Goal: Information Seeking & Learning: Find specific fact

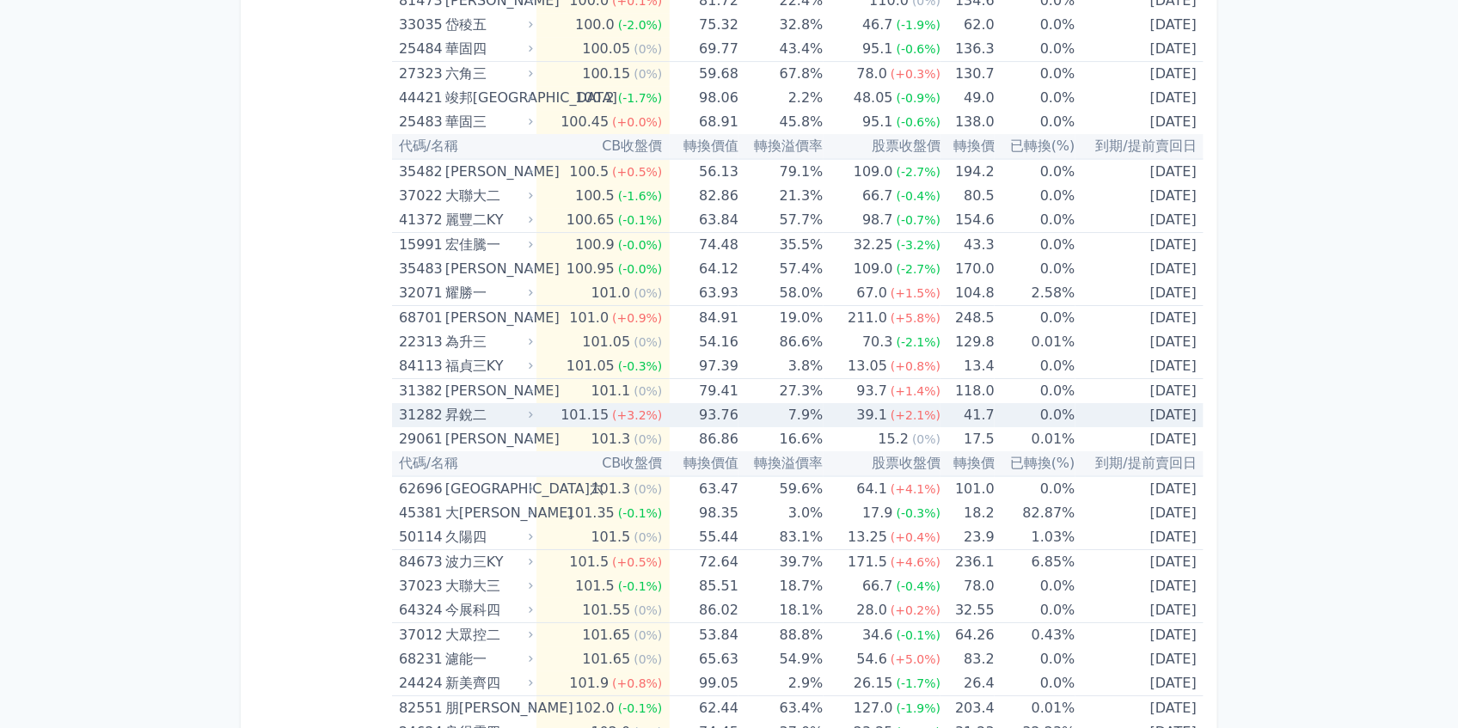
scroll to position [2865, 0]
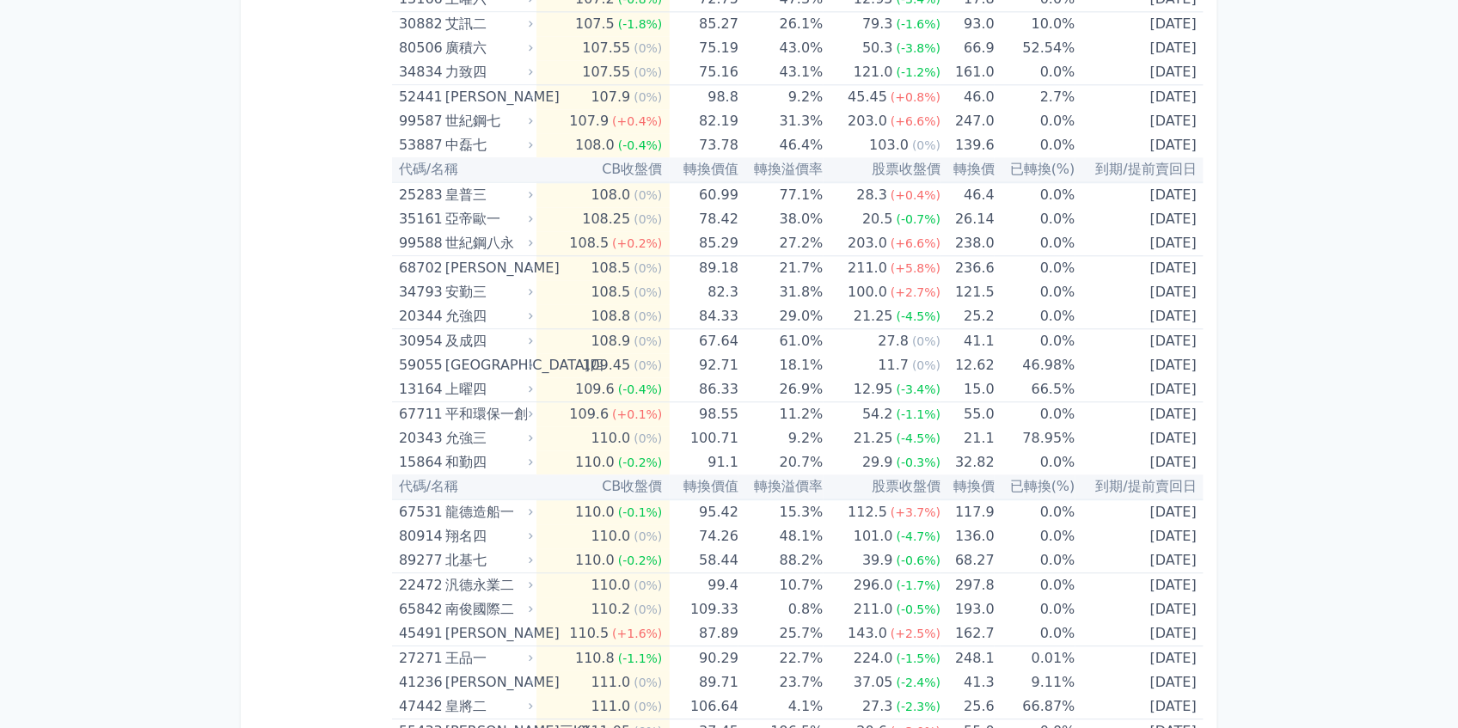
scroll to position [5386, 0]
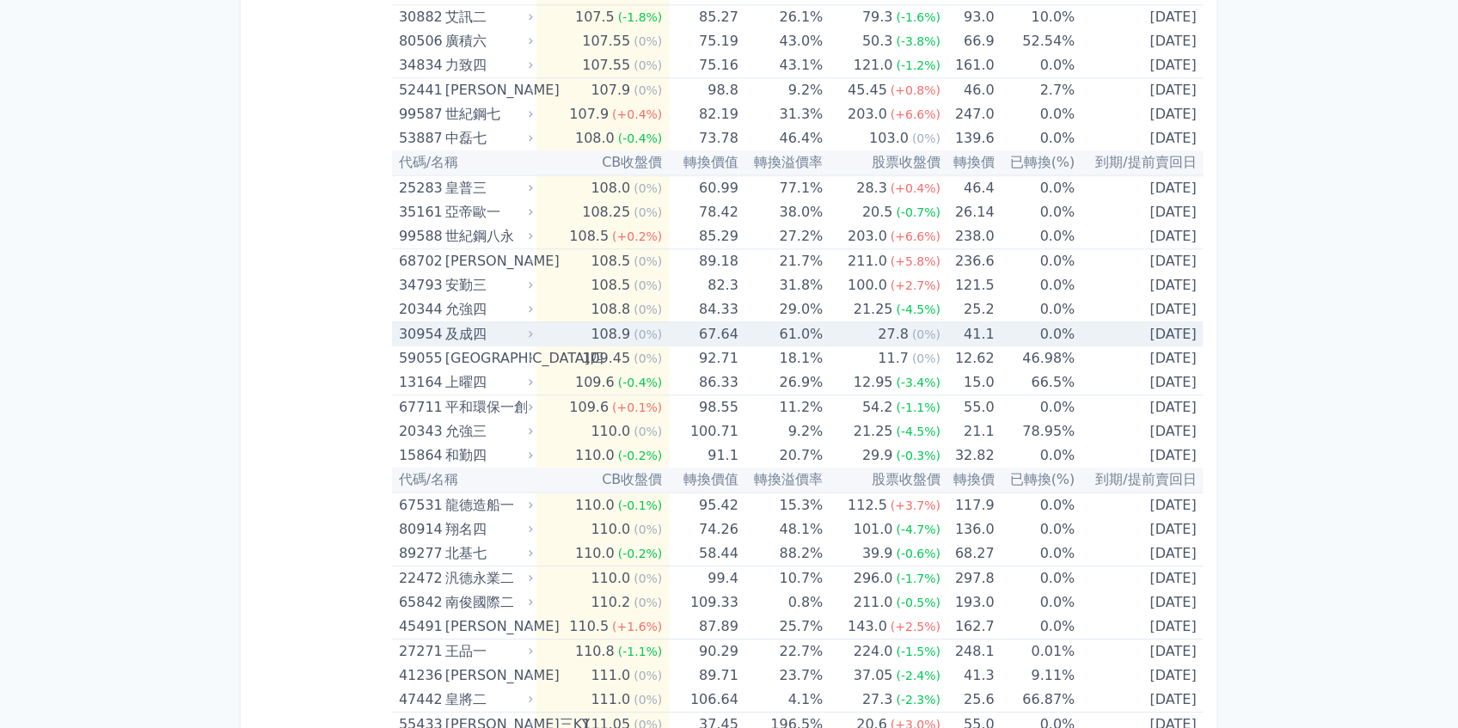
click at [410, 322] on div "30954" at bounding box center [420, 334] width 42 height 24
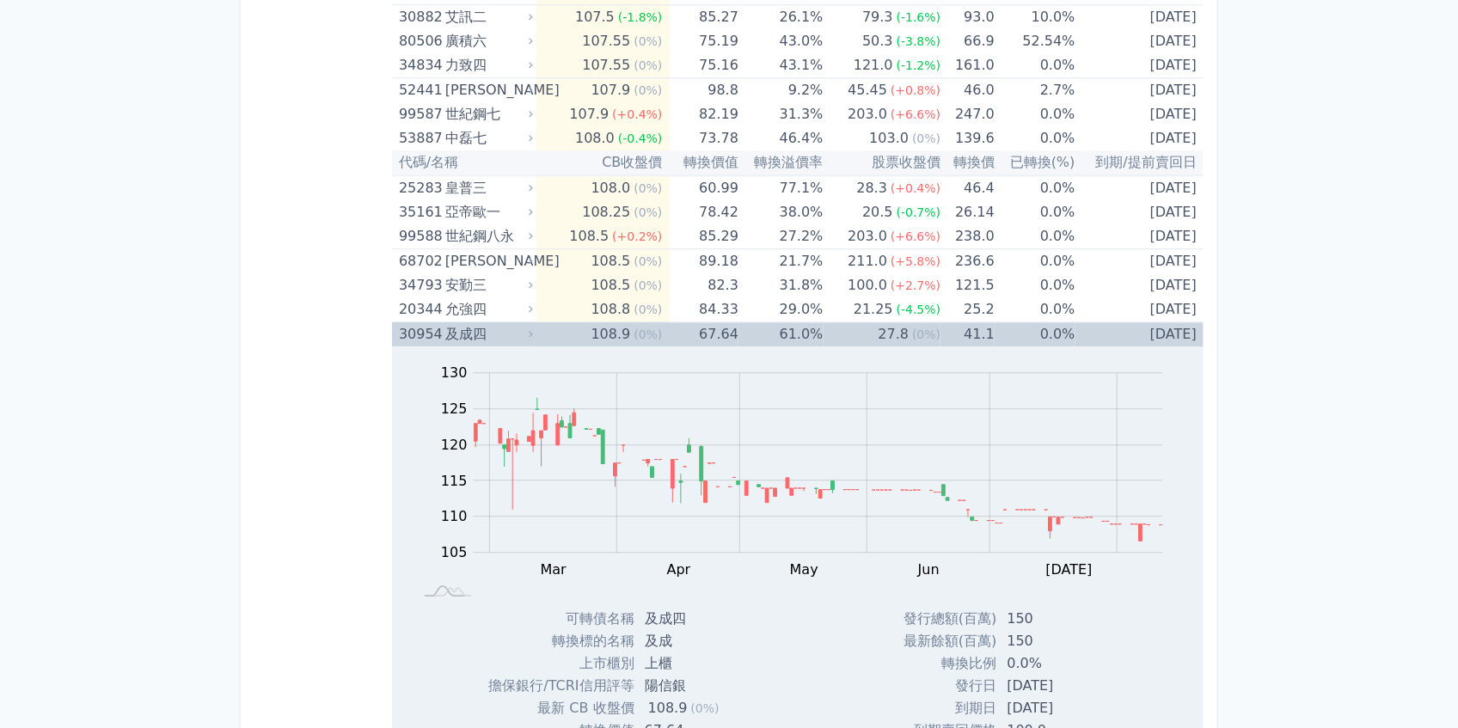
click at [456, 331] on div "及成四" at bounding box center [487, 334] width 84 height 24
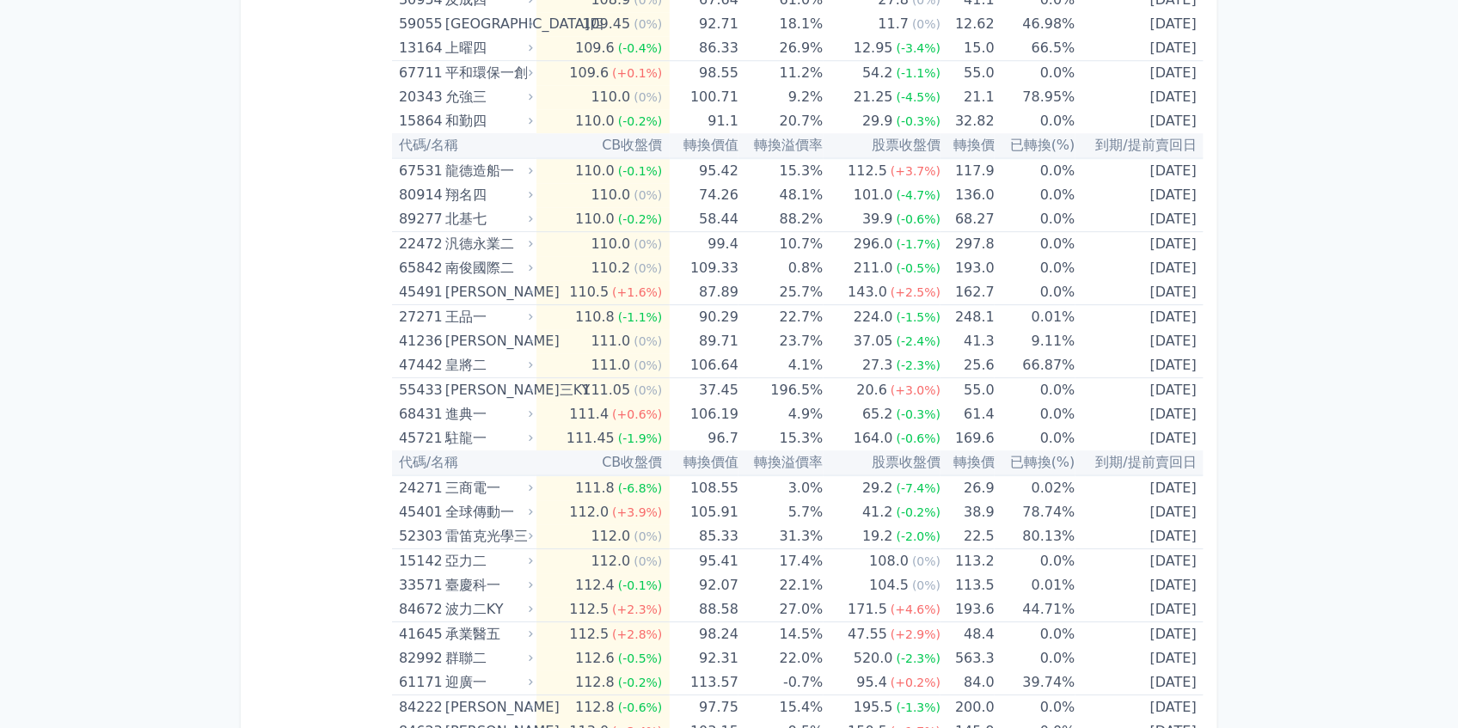
scroll to position [5730, 0]
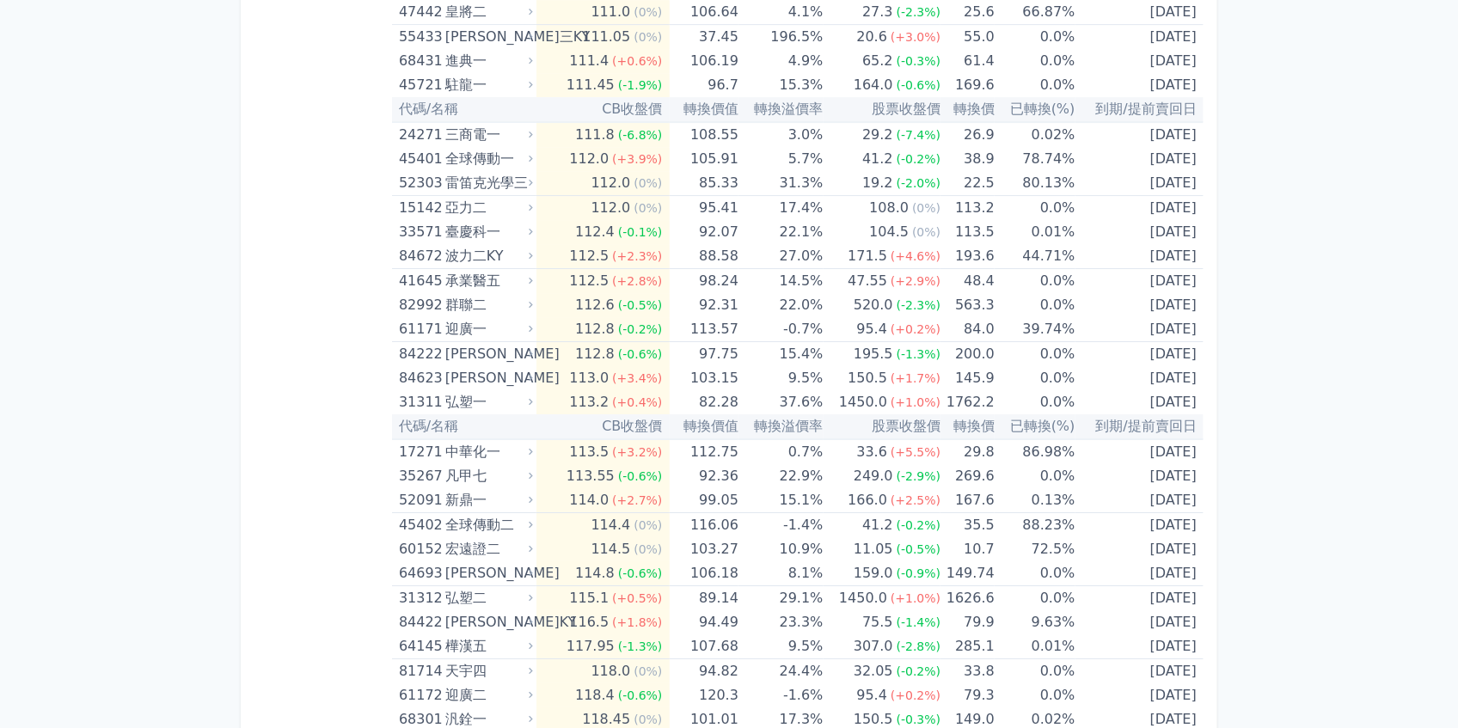
scroll to position [6189, 0]
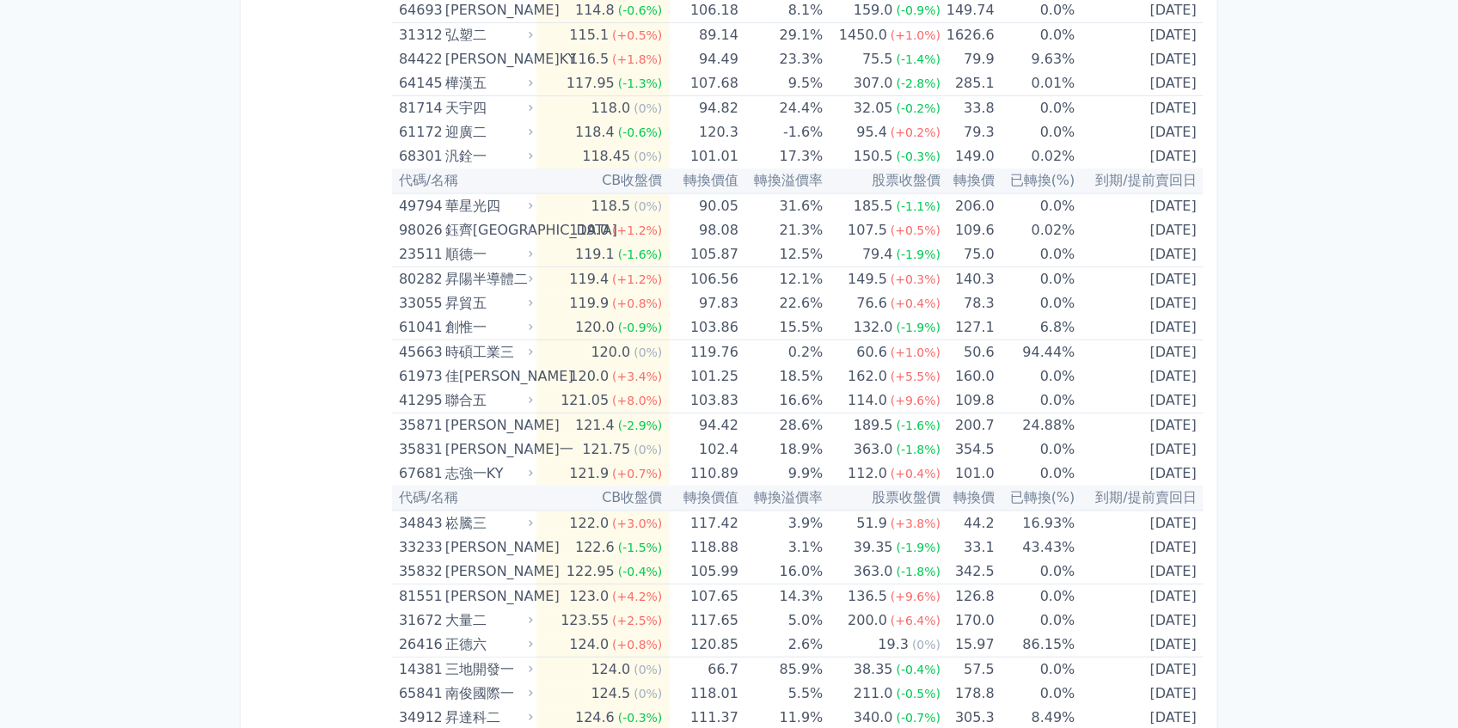
scroll to position [6761, 0]
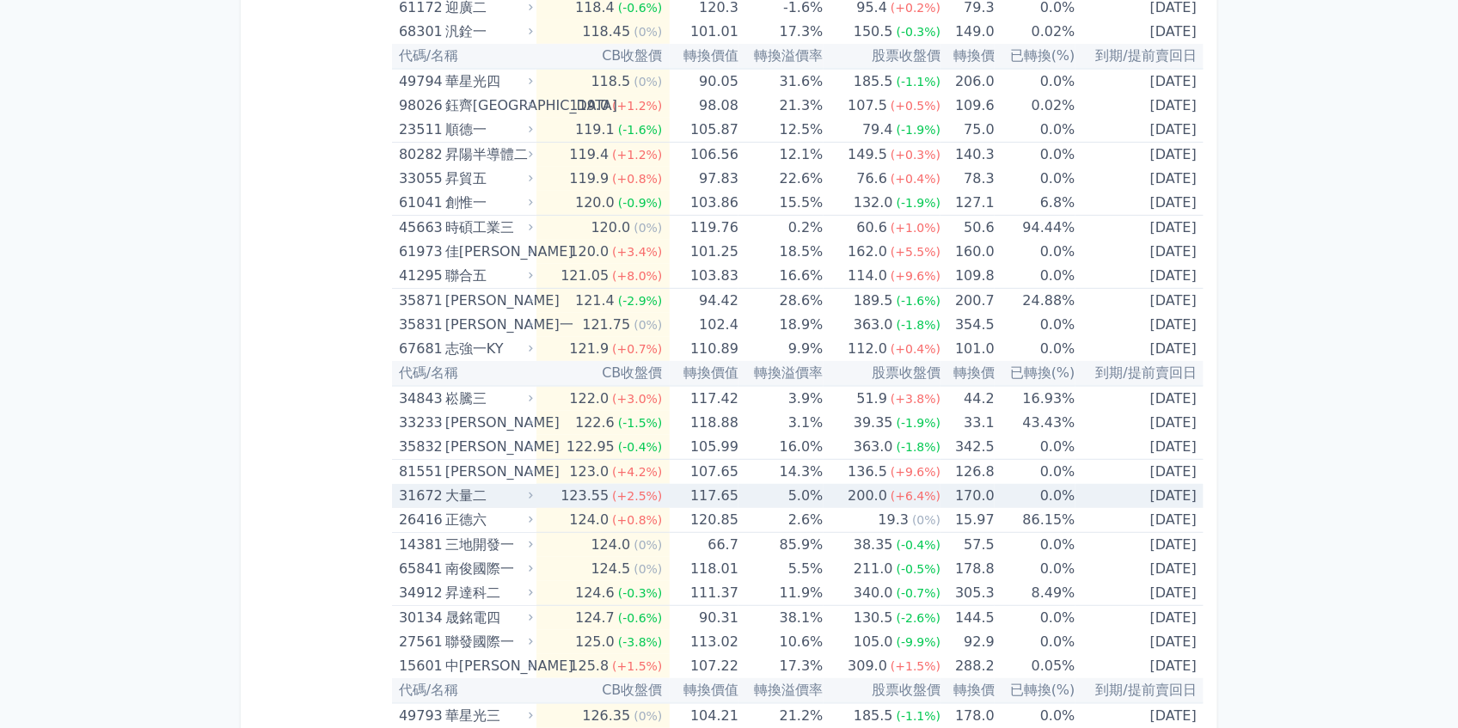
click at [438, 484] on div "31672" at bounding box center [420, 496] width 42 height 24
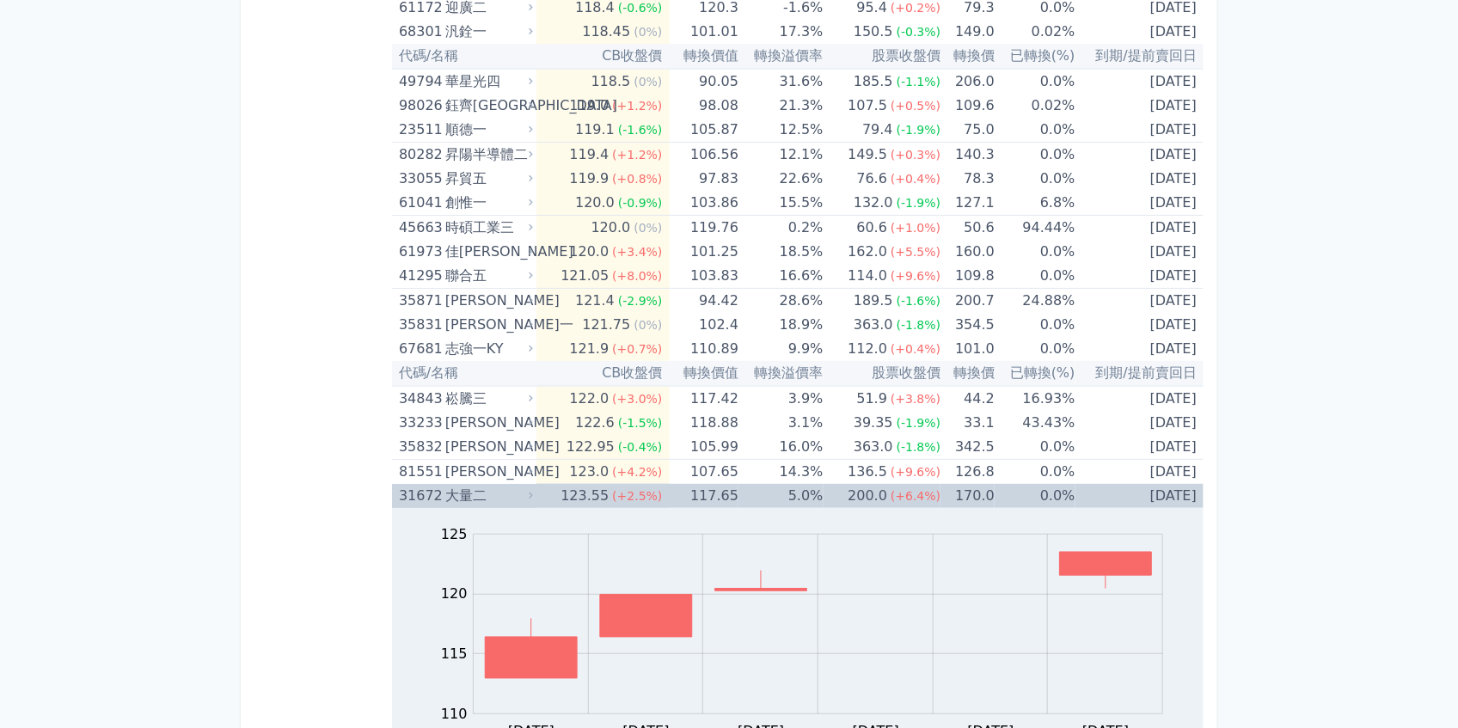
click at [463, 489] on div "大量二" at bounding box center [487, 496] width 84 height 24
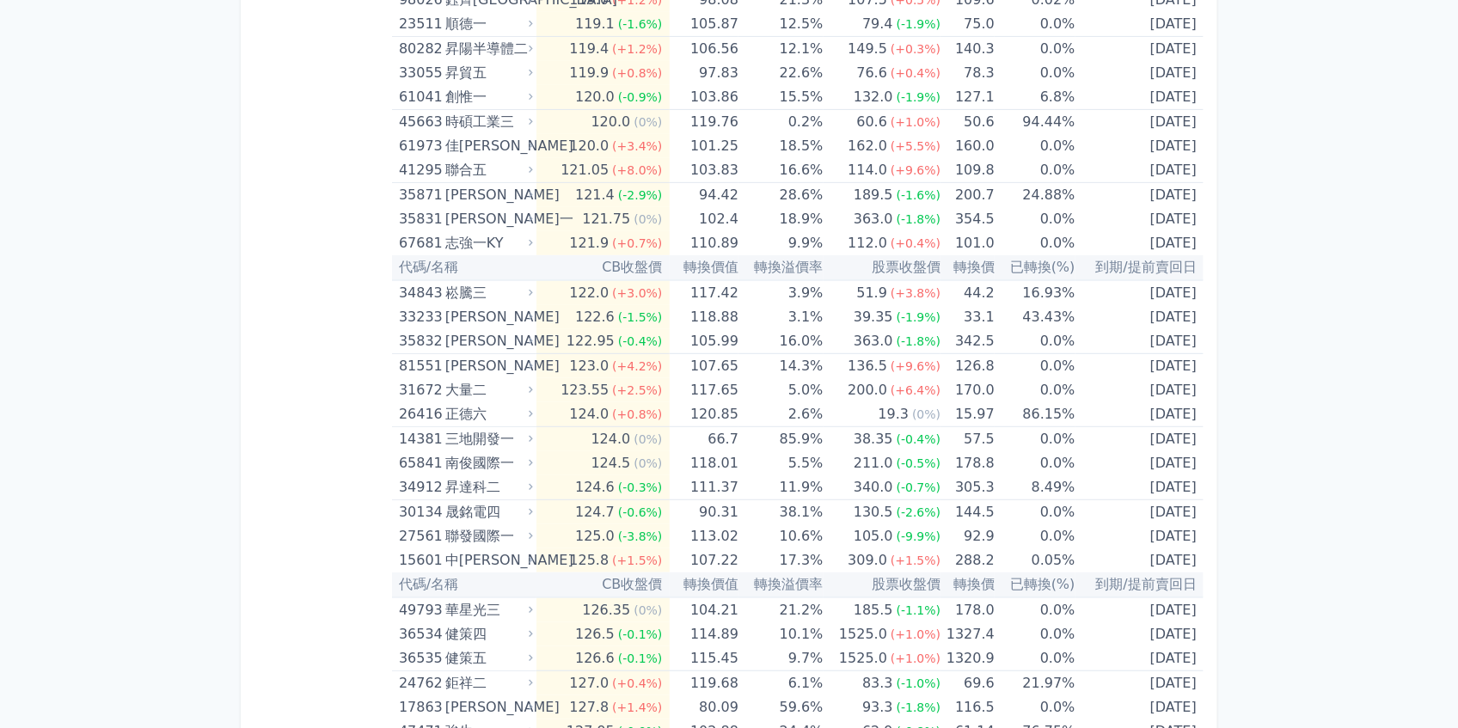
scroll to position [6877, 0]
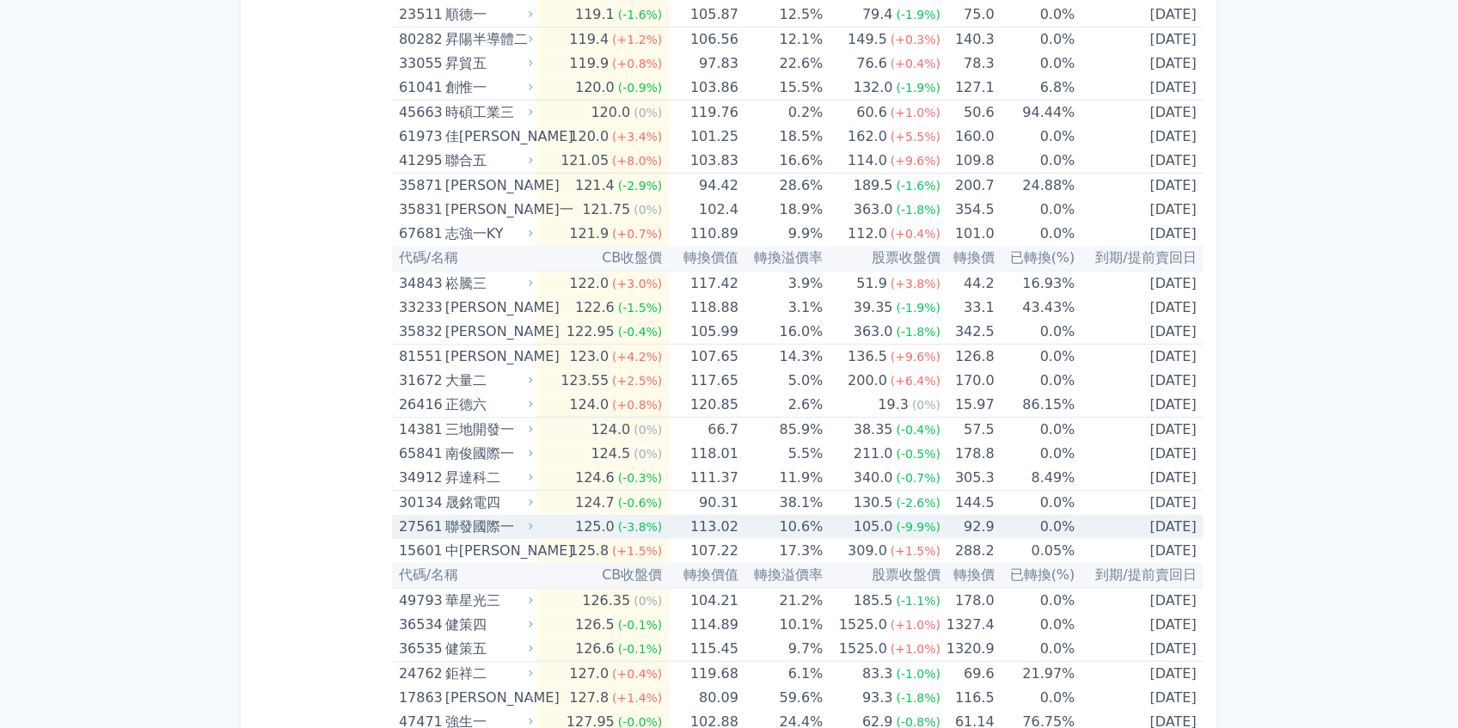
click at [419, 521] on div "27561" at bounding box center [420, 527] width 42 height 24
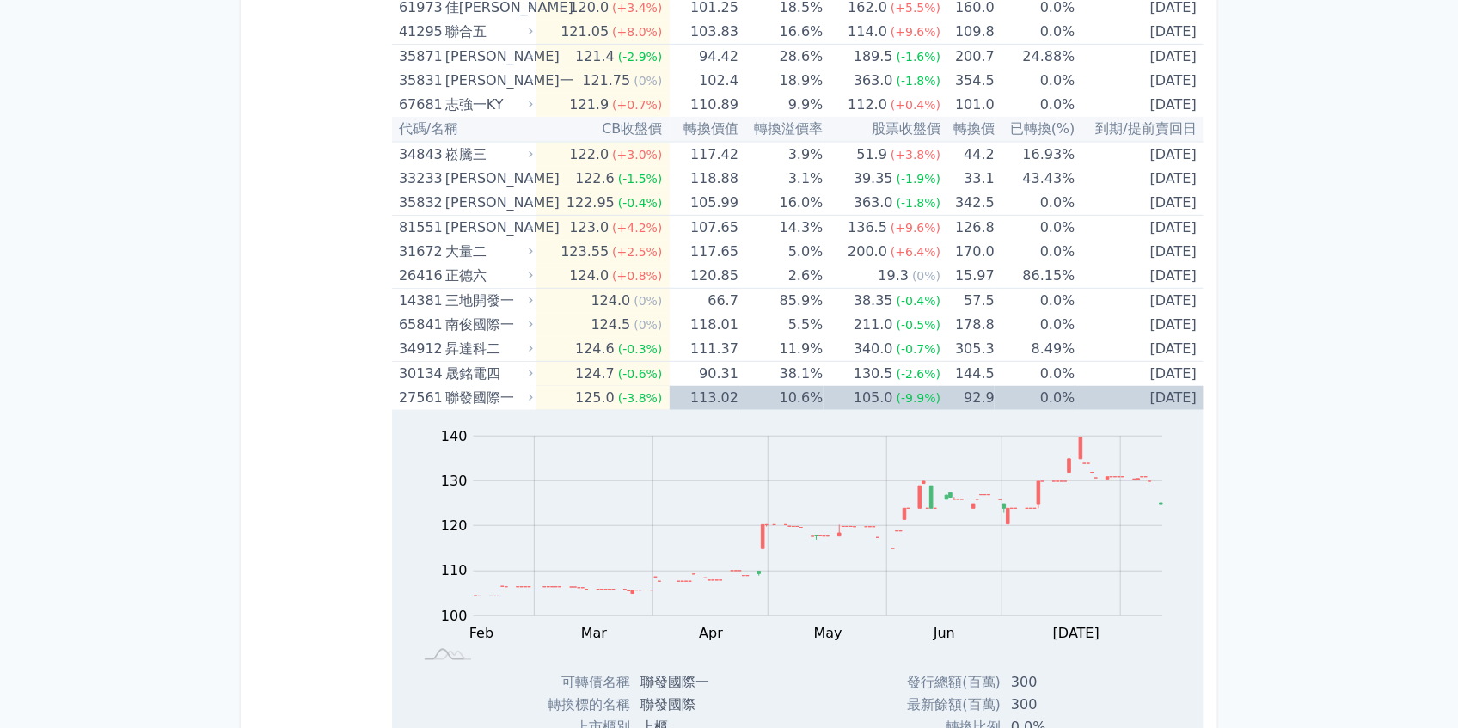
scroll to position [7105, 0]
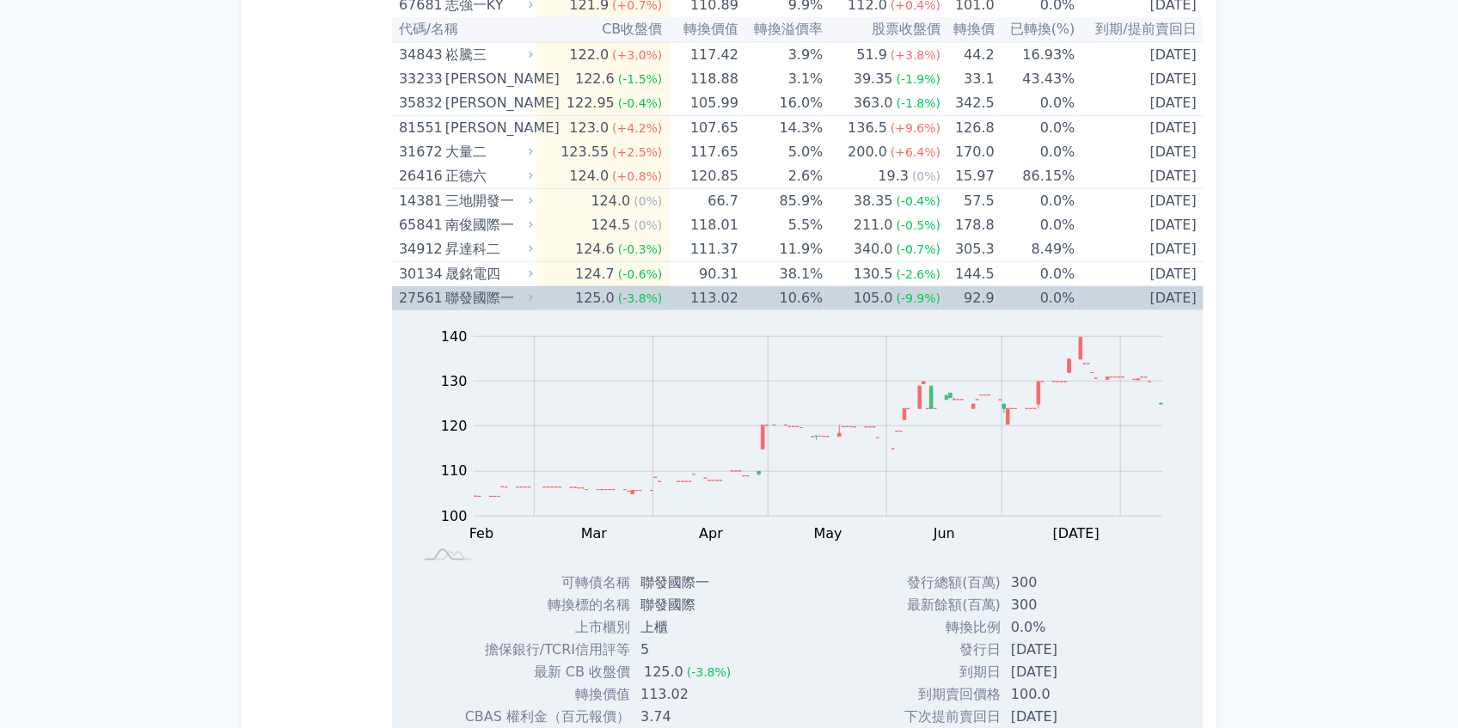
click at [450, 286] on div "聯發國際一" at bounding box center [487, 298] width 84 height 24
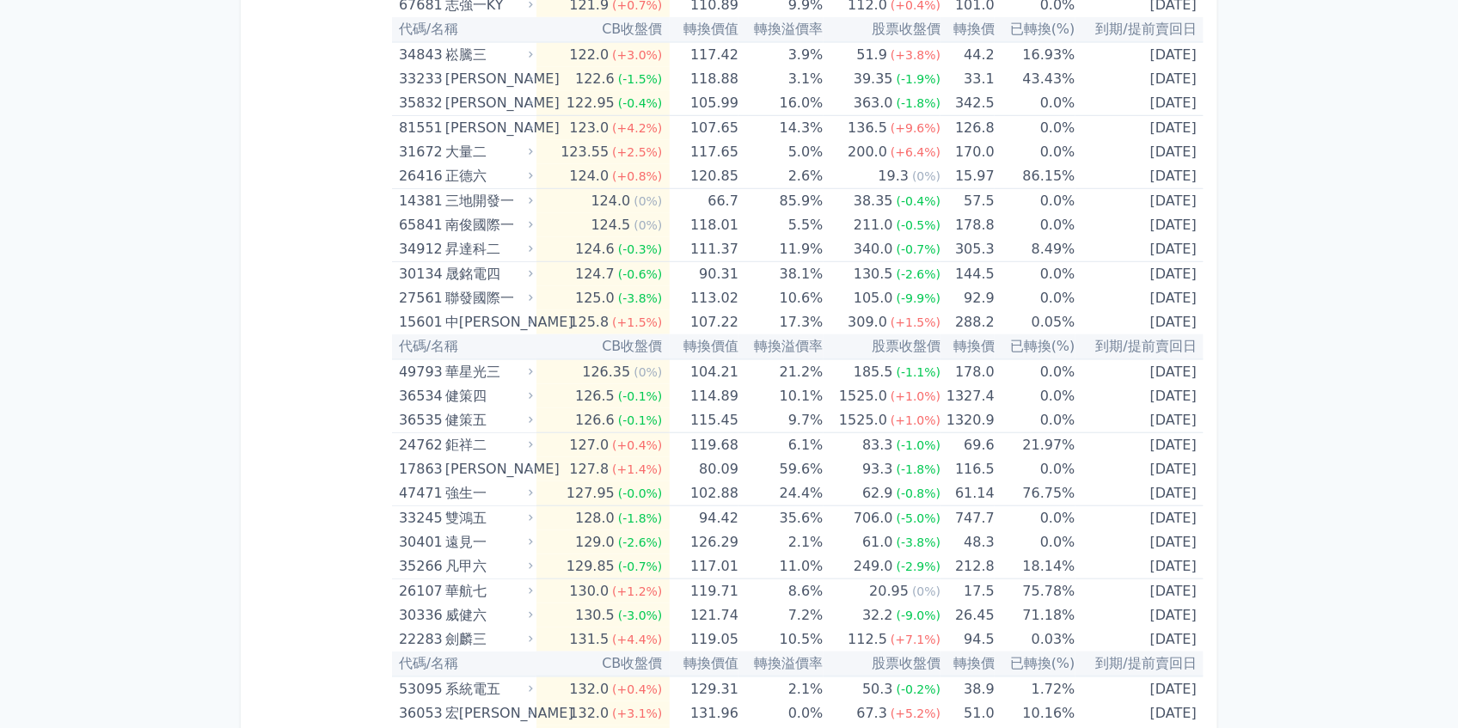
scroll to position [7220, 0]
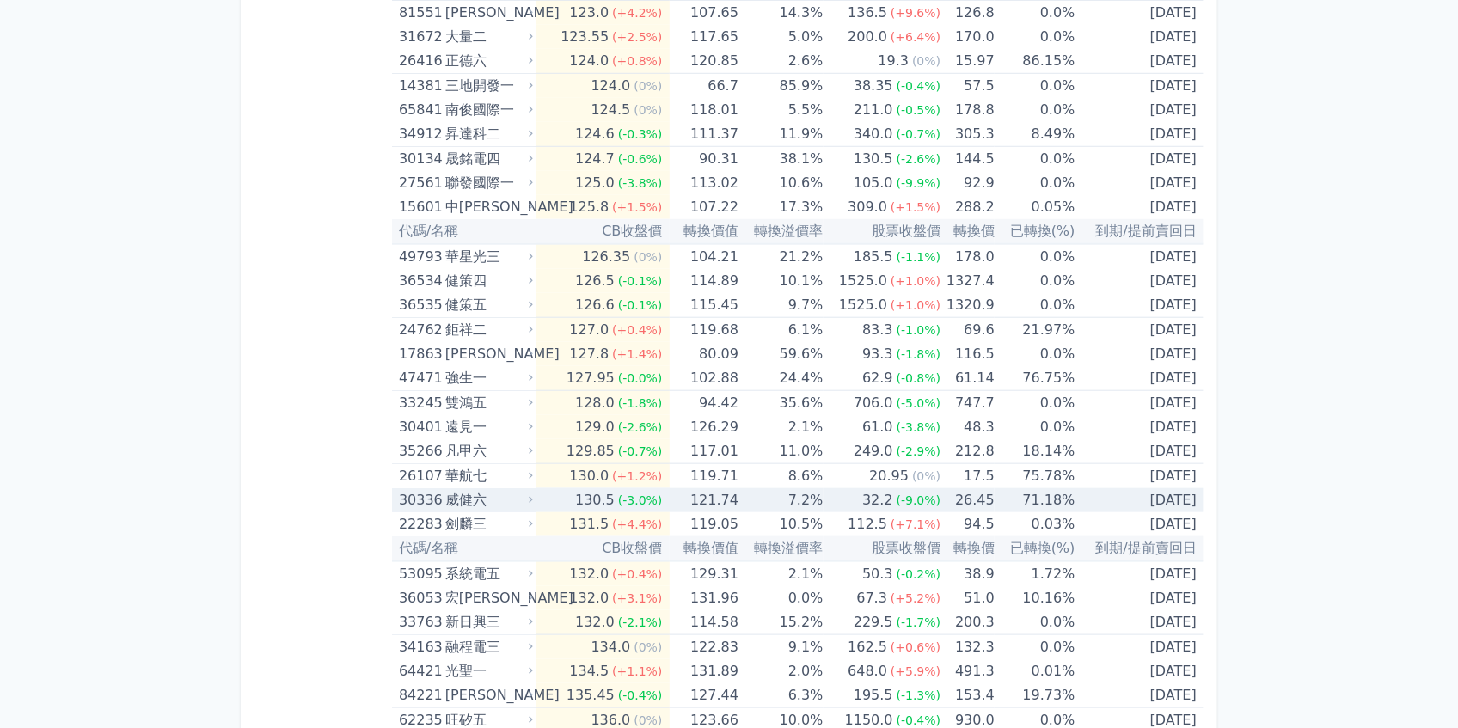
click at [433, 488] on div "30336" at bounding box center [420, 500] width 42 height 24
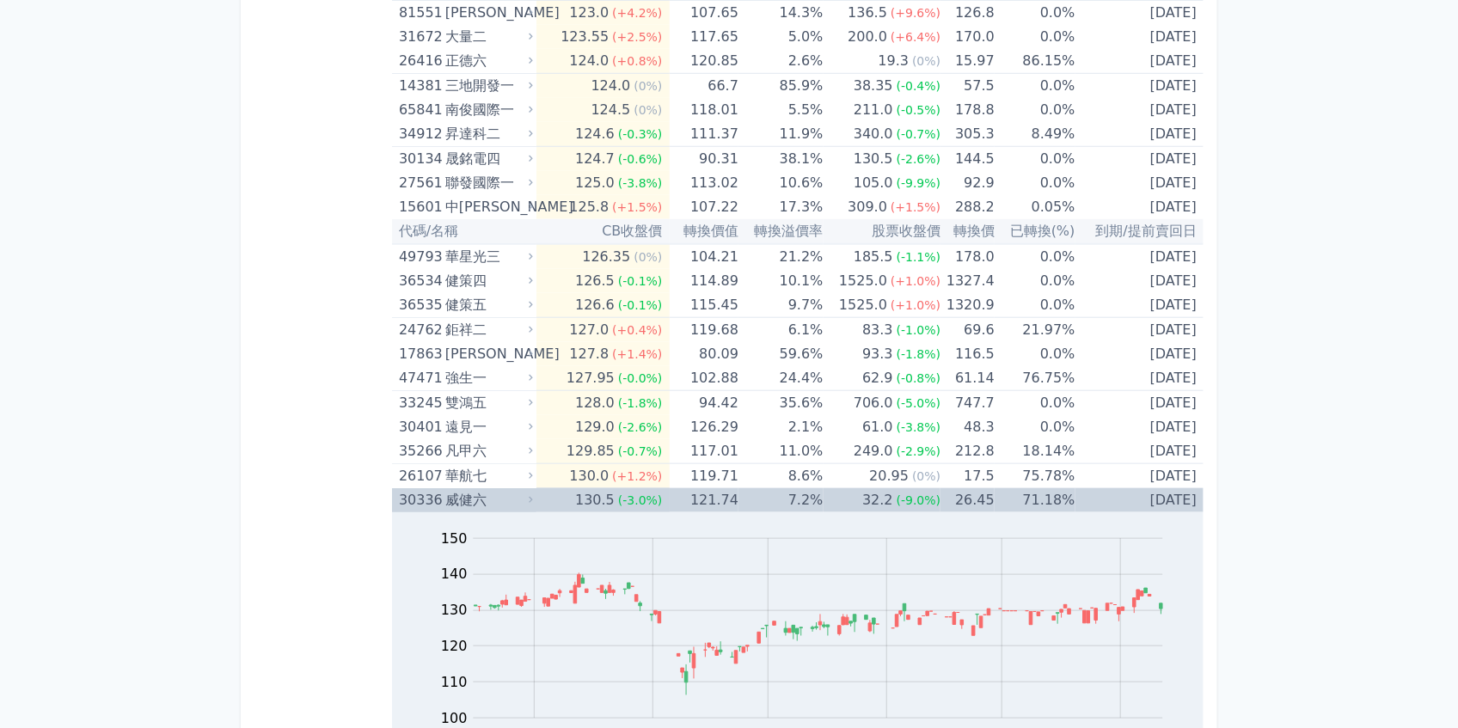
click at [433, 488] on div "30336" at bounding box center [420, 500] width 42 height 24
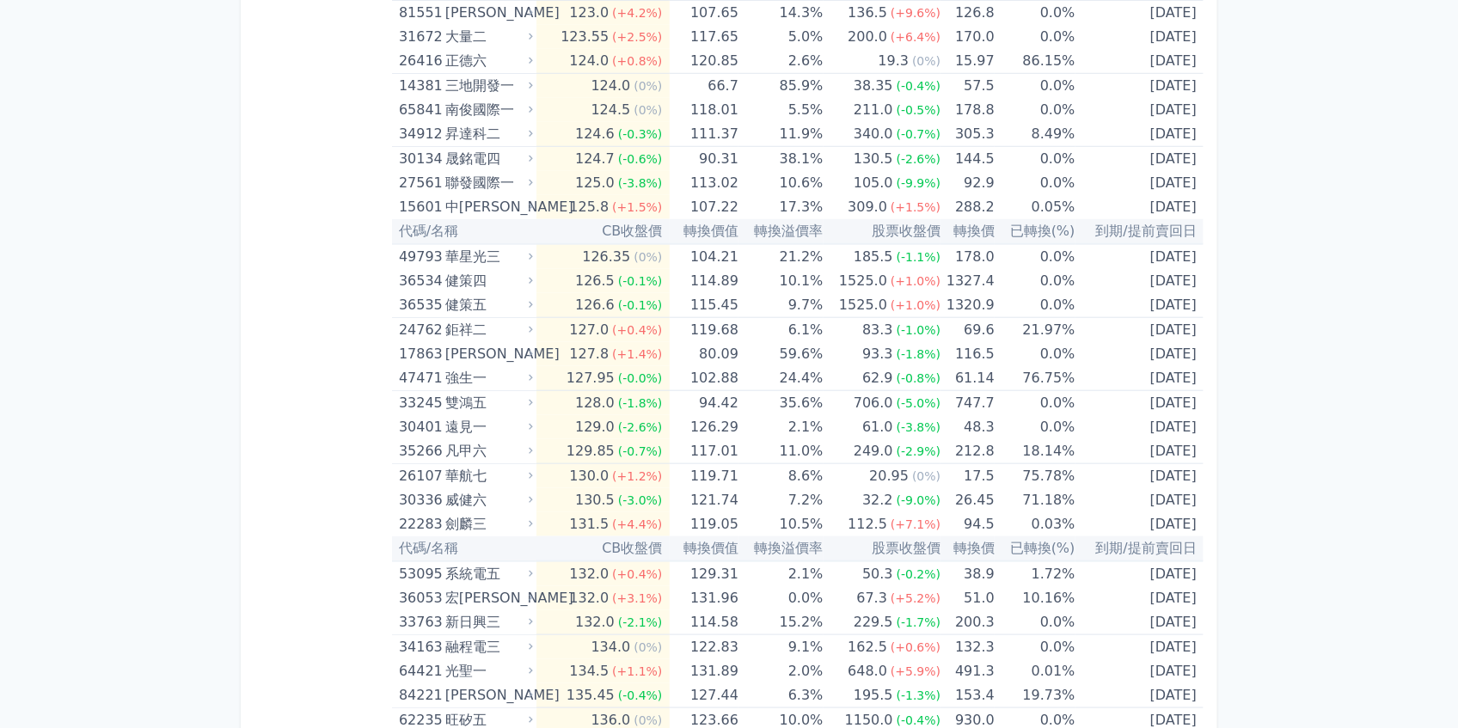
scroll to position [7335, 0]
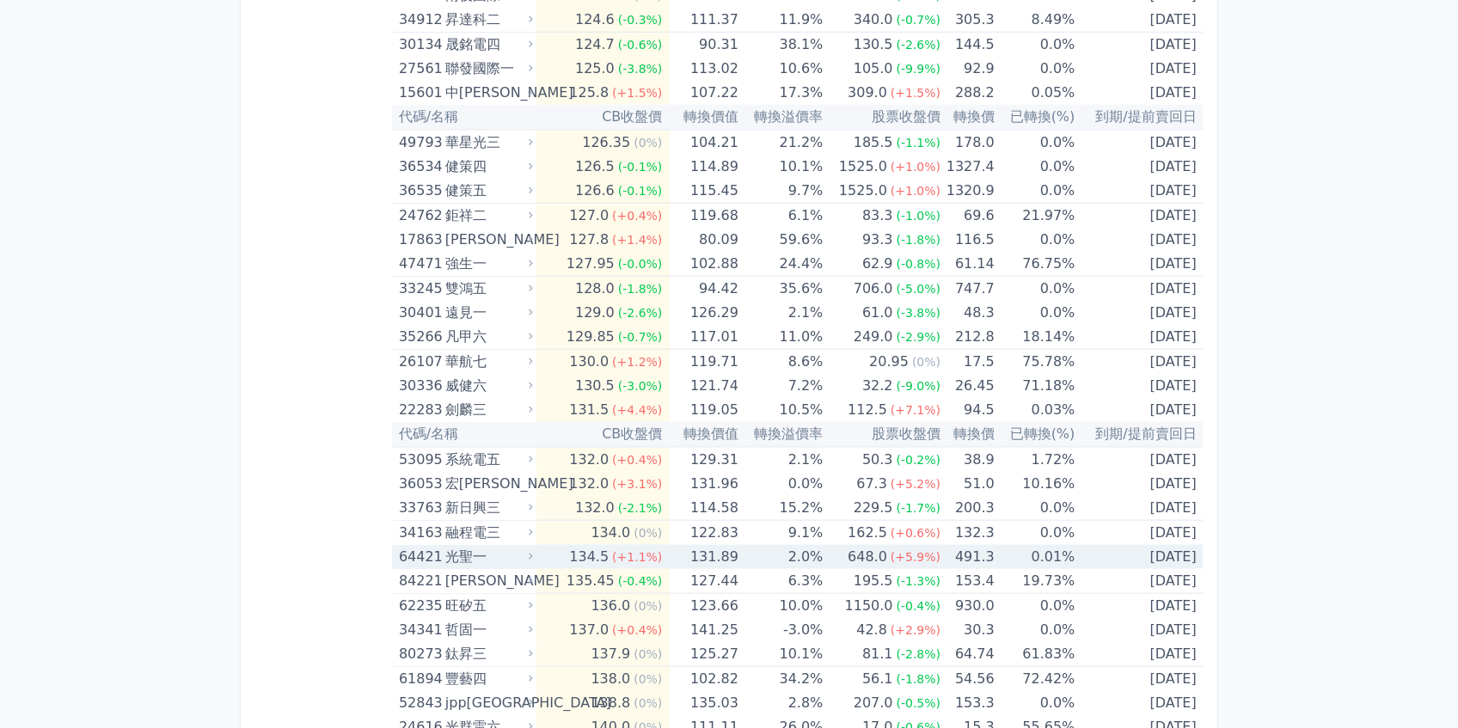
click at [450, 545] on div "光聖一" at bounding box center [487, 557] width 84 height 24
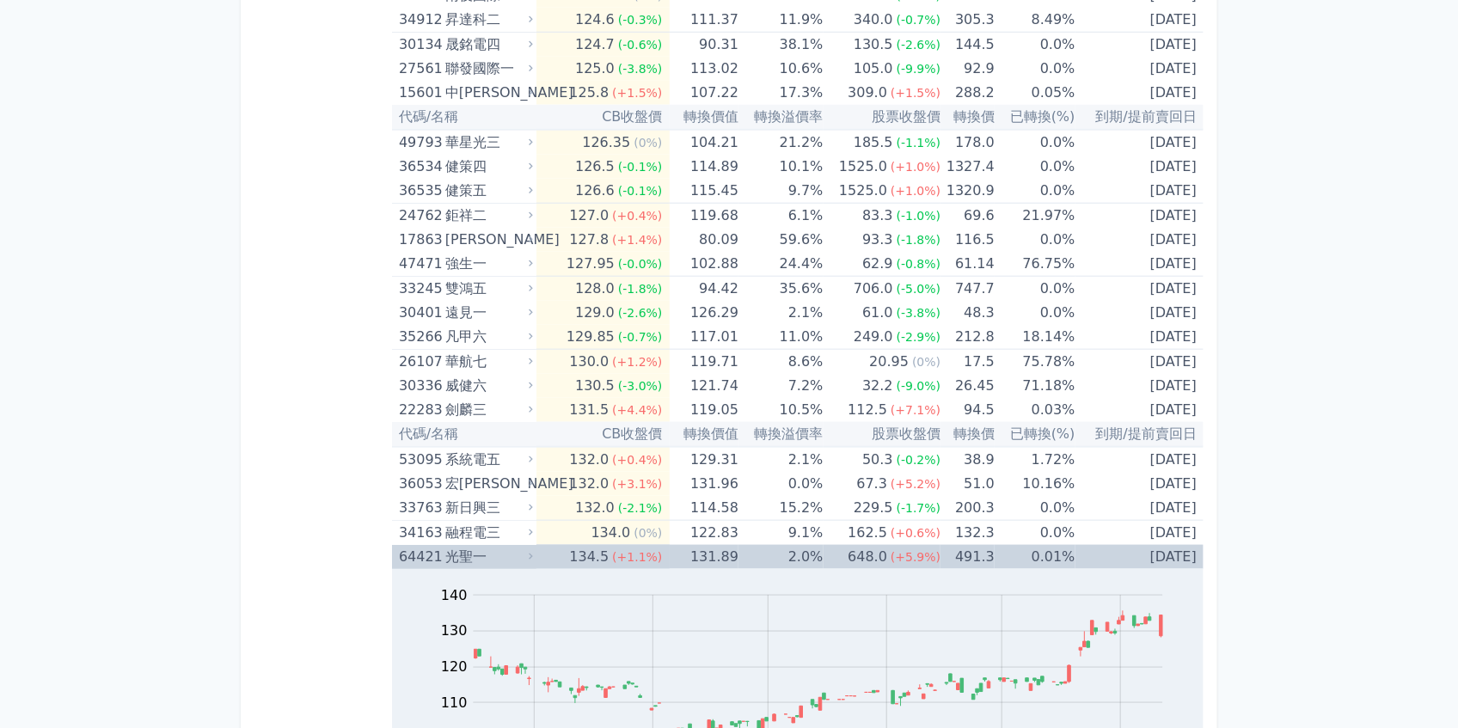
scroll to position [7564, 0]
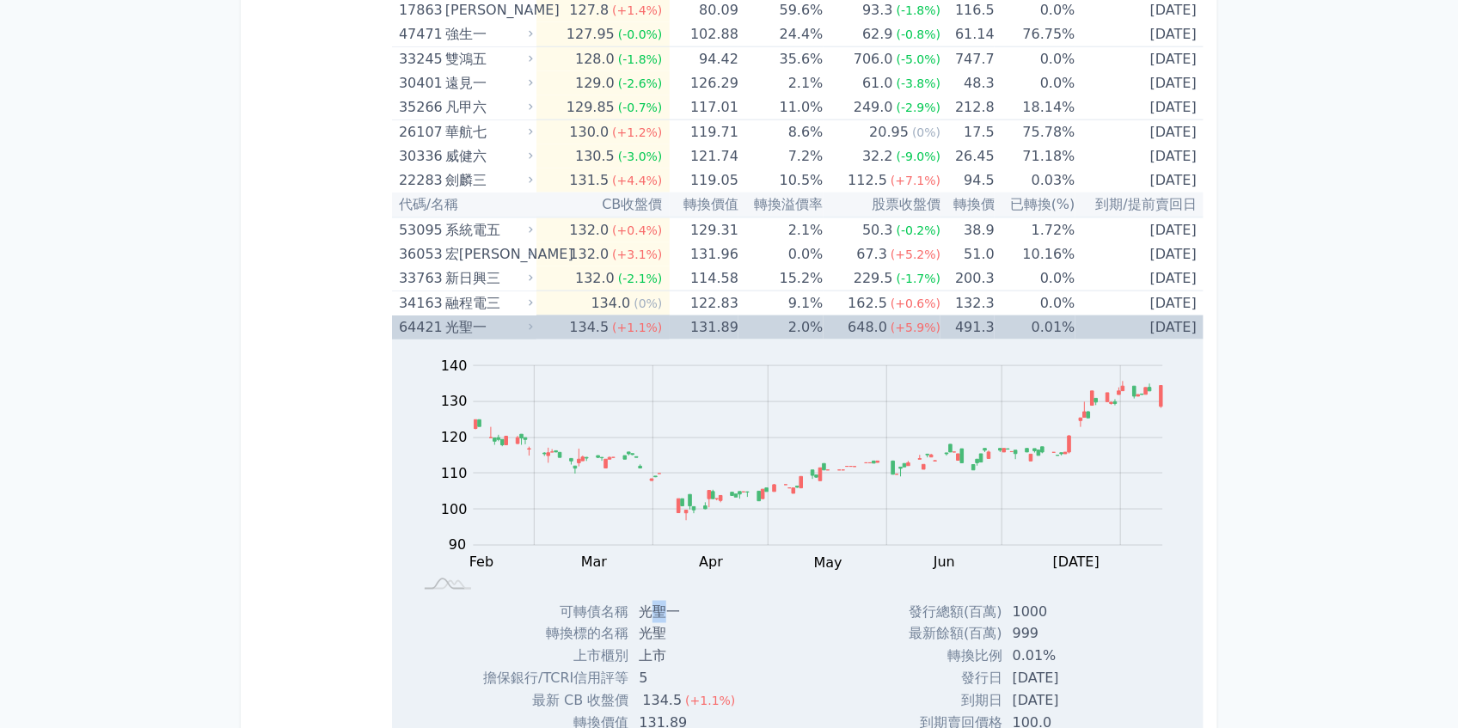
drag, startPoint x: 661, startPoint y: 600, endPoint x: 646, endPoint y: 599, distance: 14.6
click at [646, 601] on td "光聖一" at bounding box center [688, 612] width 120 height 22
drag, startPoint x: 646, startPoint y: 599, endPoint x: 660, endPoint y: 601, distance: 14.7
click at [657, 601] on td "光聖一" at bounding box center [688, 612] width 120 height 22
drag, startPoint x: 663, startPoint y: 603, endPoint x: 644, endPoint y: 602, distance: 19.0
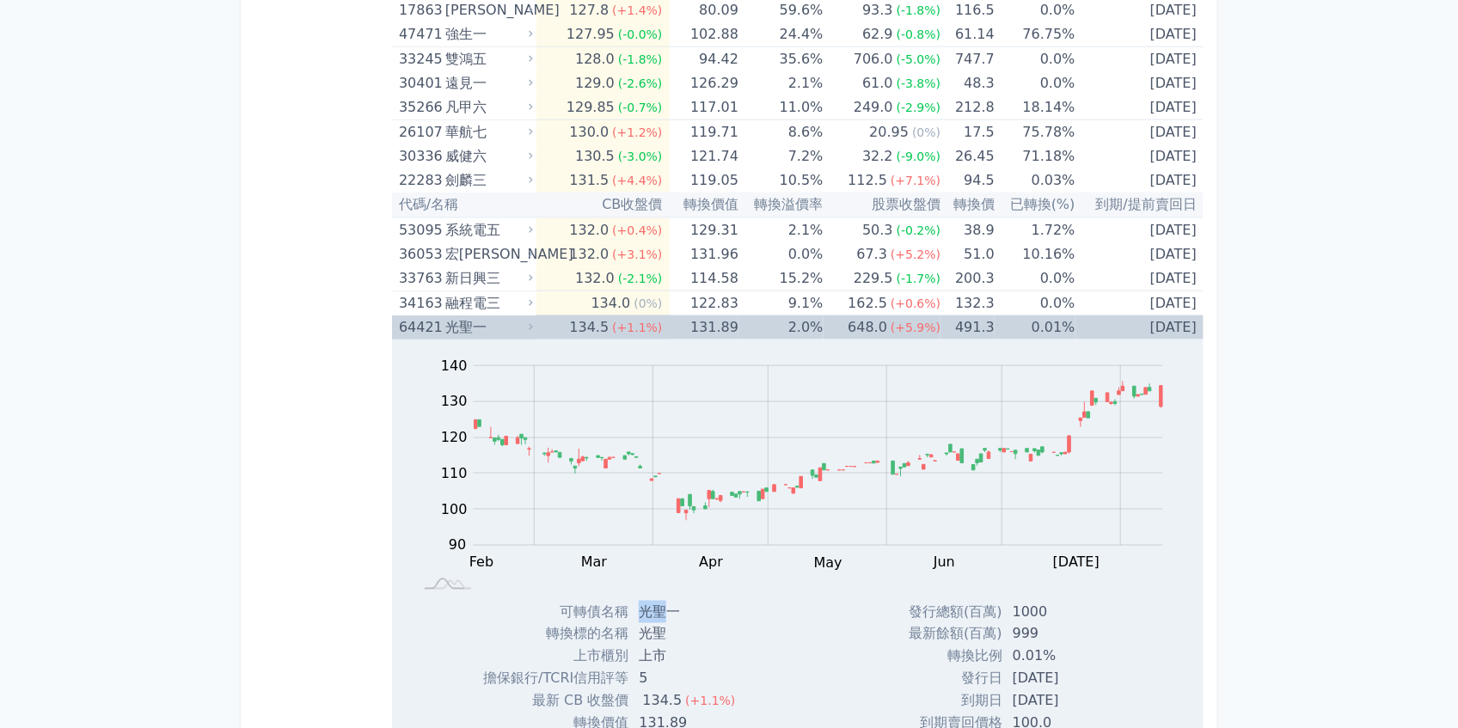
click at [644, 602] on td "光聖一" at bounding box center [688, 612] width 120 height 22
copy td "光聖"
click at [453, 315] on div "光聖一" at bounding box center [487, 327] width 84 height 24
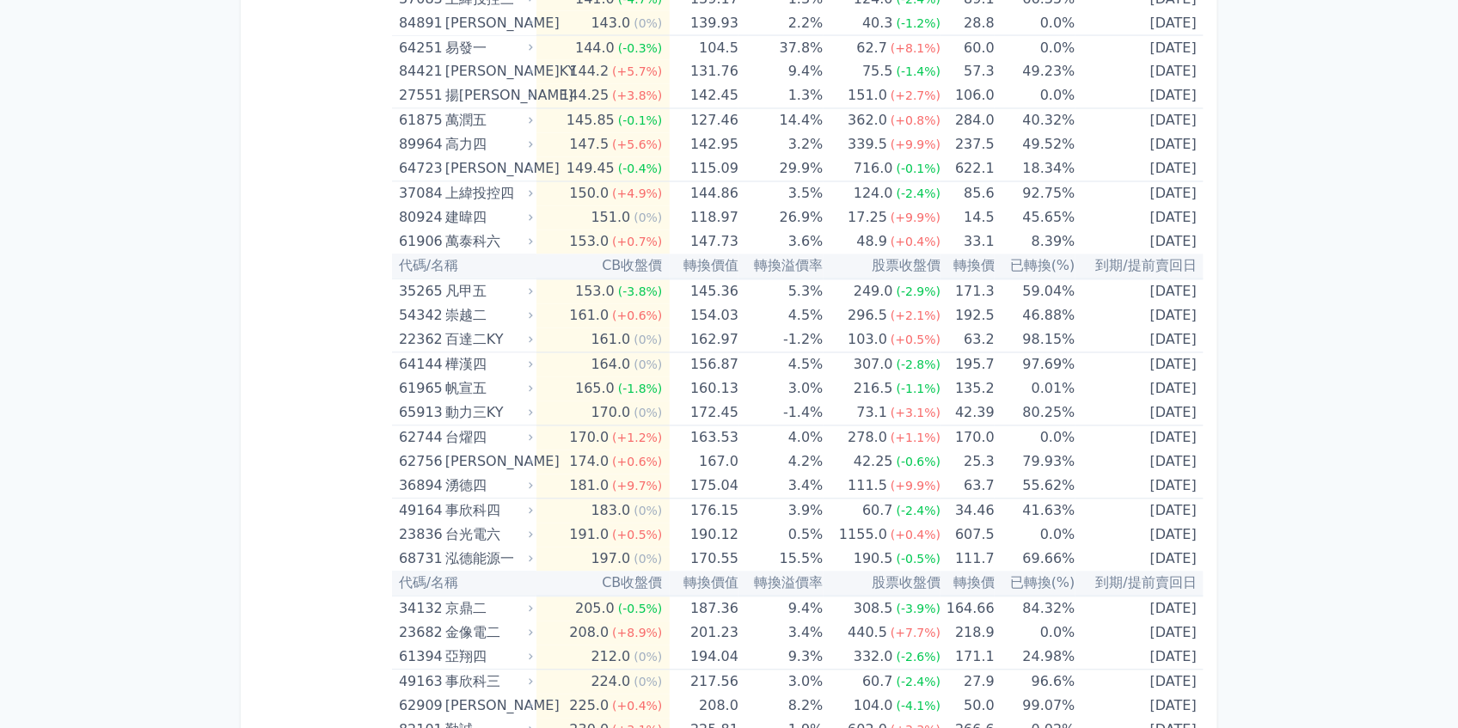
scroll to position [8252, 0]
